Goal: Navigation & Orientation: Find specific page/section

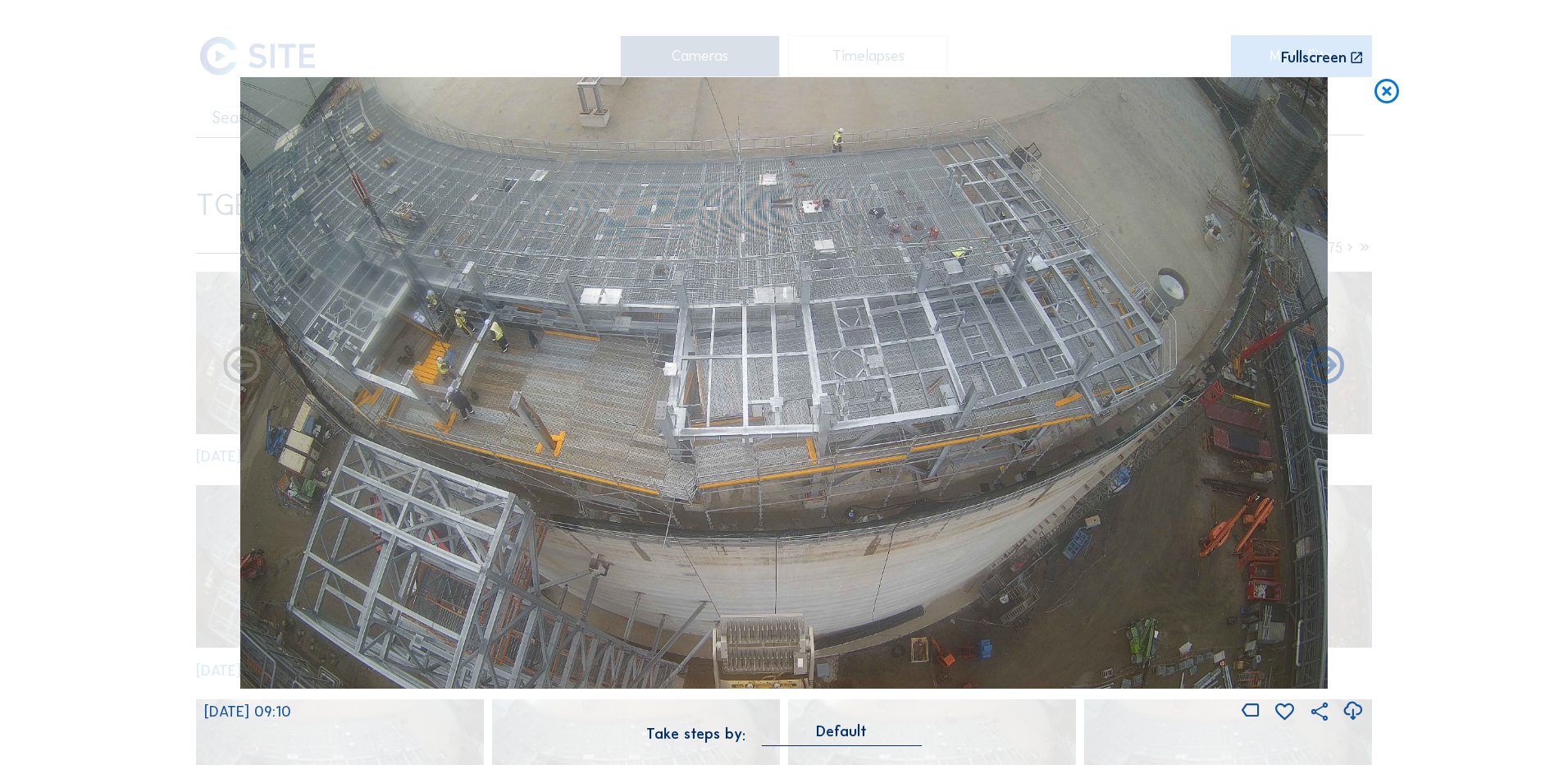
click at [1389, 86] on icon at bounding box center [1387, 92] width 30 height 31
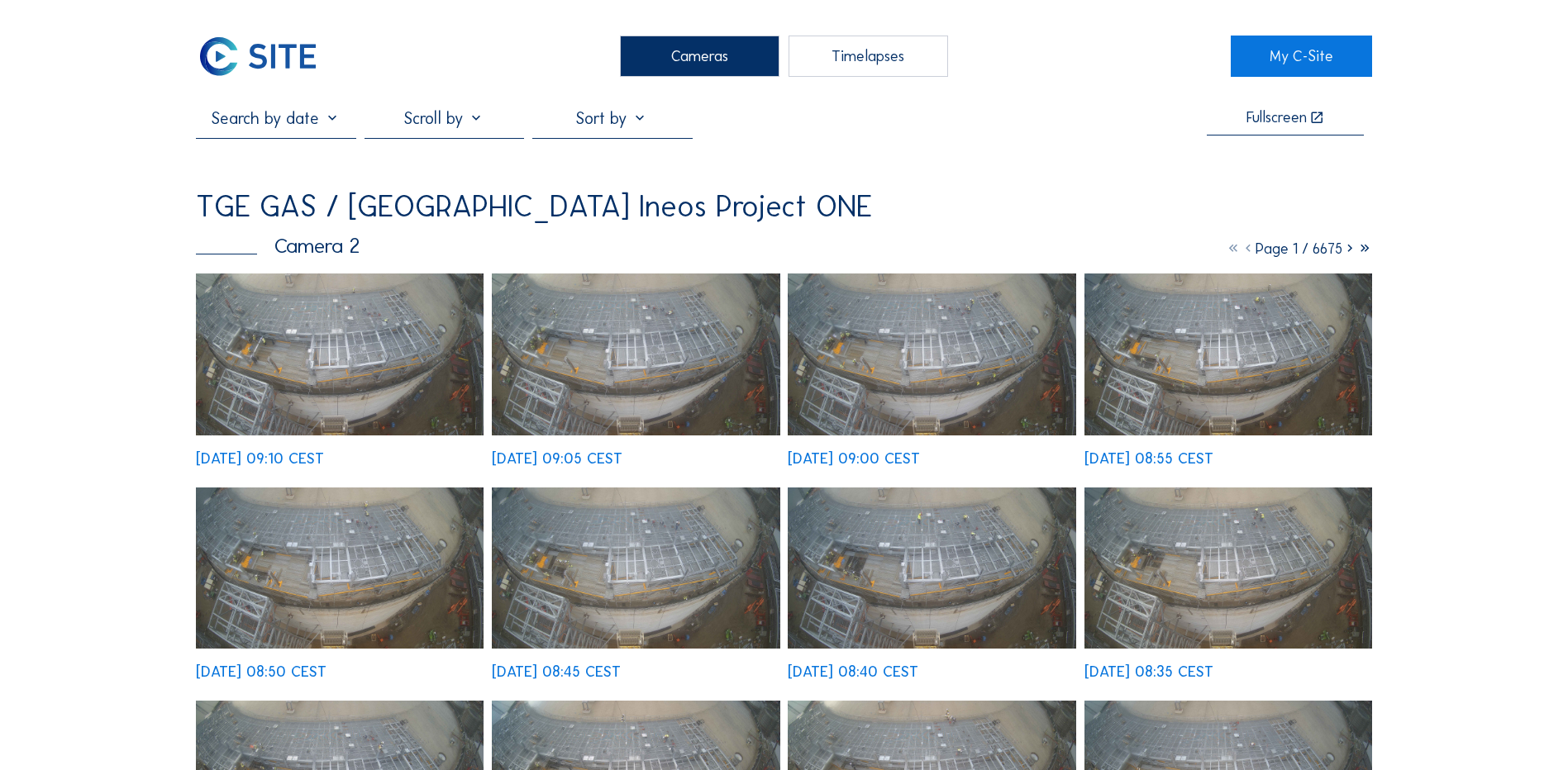
click at [688, 65] on div "Cameras" at bounding box center [699, 56] width 160 height 42
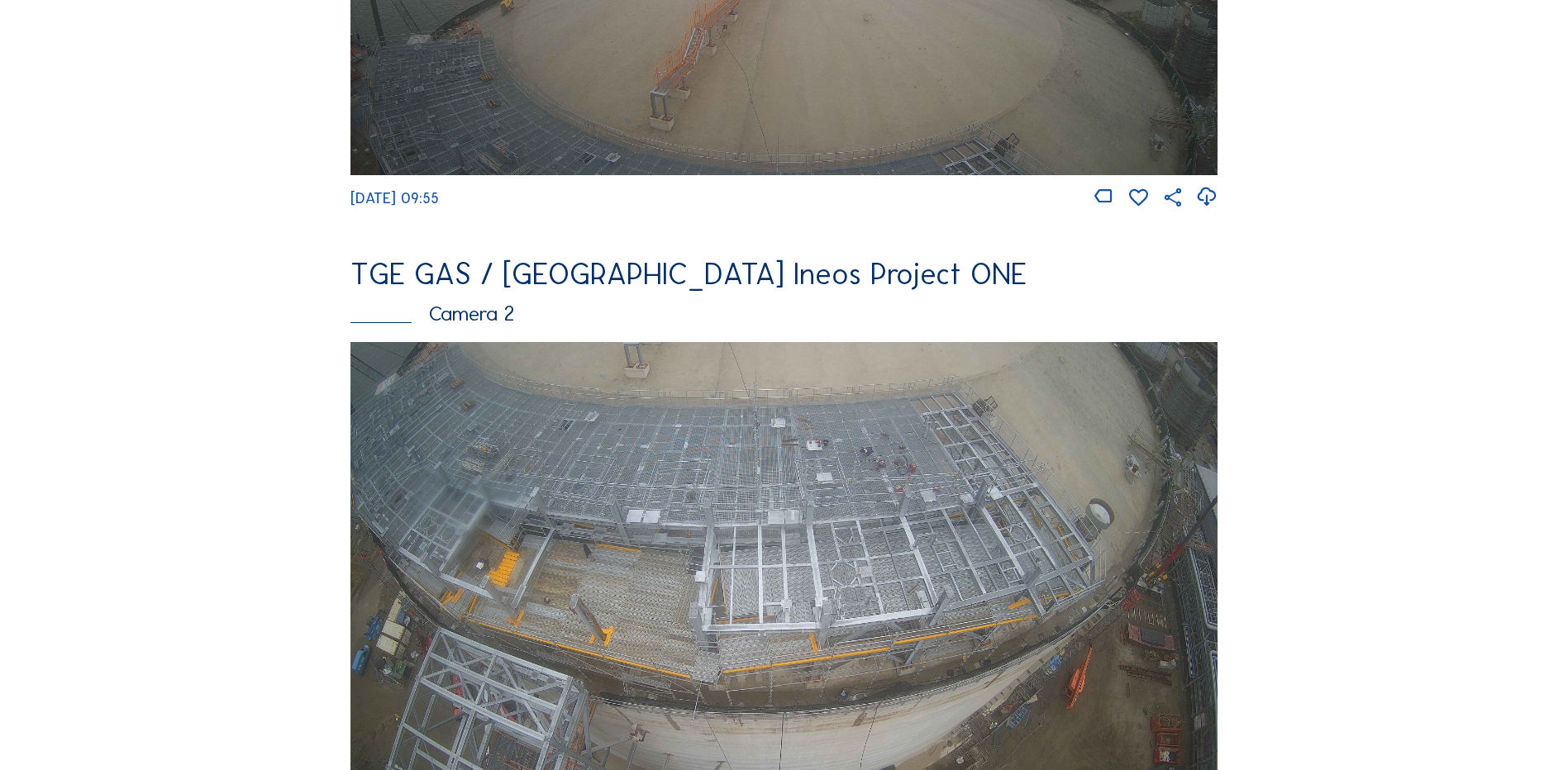
scroll to position [578, 0]
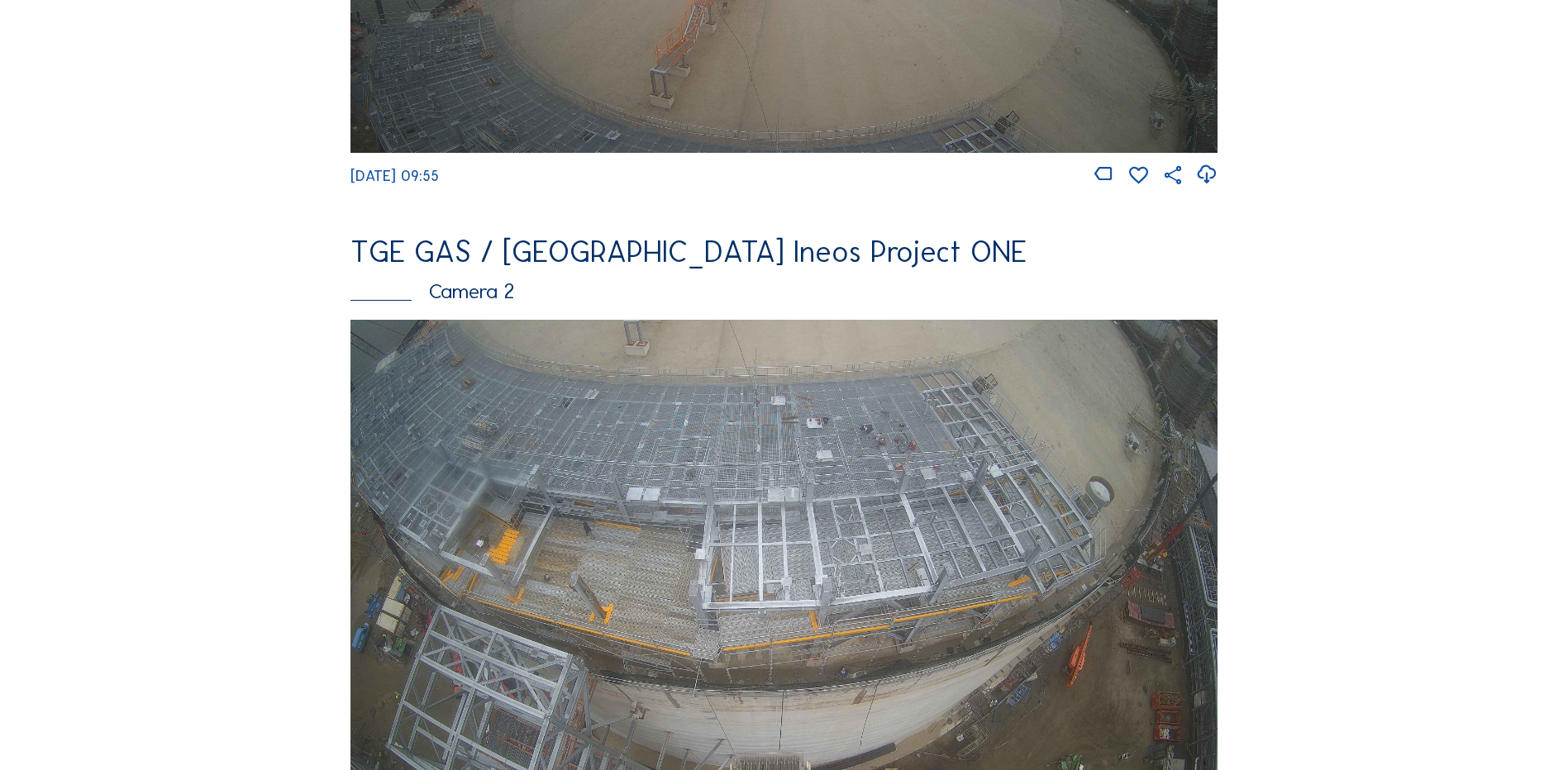
click at [603, 444] on img at bounding box center [783, 563] width 867 height 487
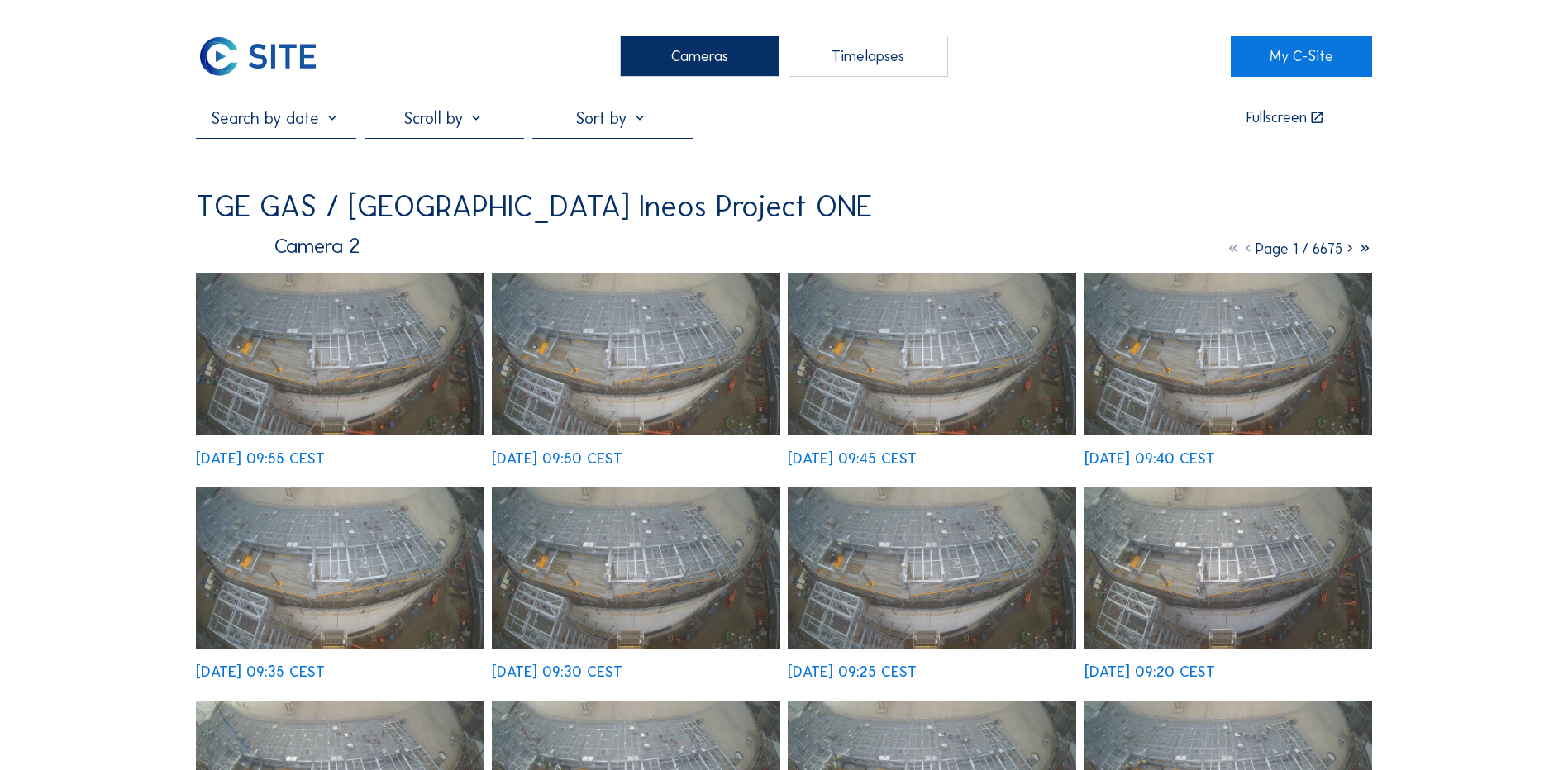
click at [333, 345] on img at bounding box center [339, 355] width 287 height 162
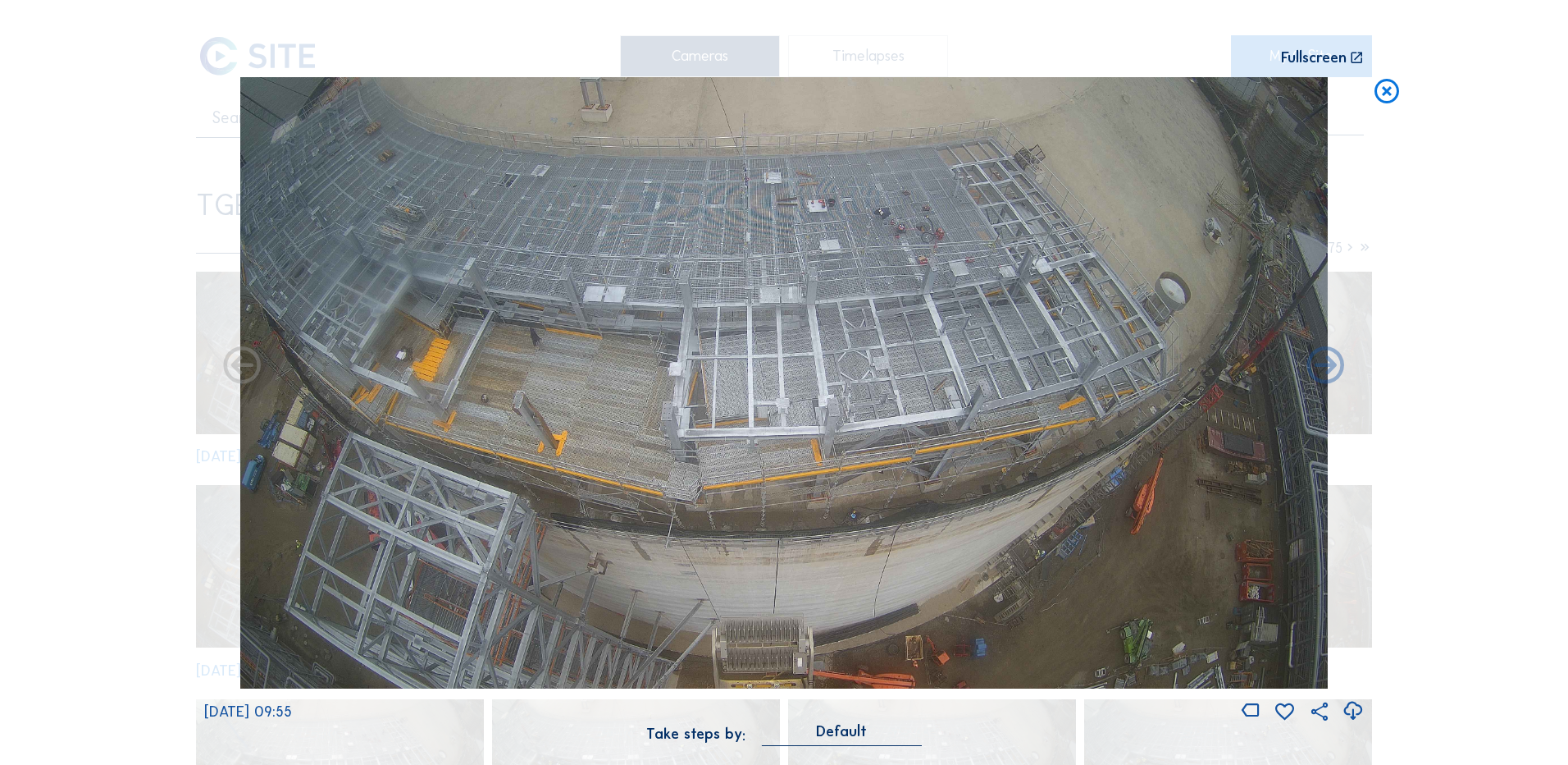
click at [1351, 709] on icon at bounding box center [1352, 711] width 22 height 27
